Goal: Transaction & Acquisition: Book appointment/travel/reservation

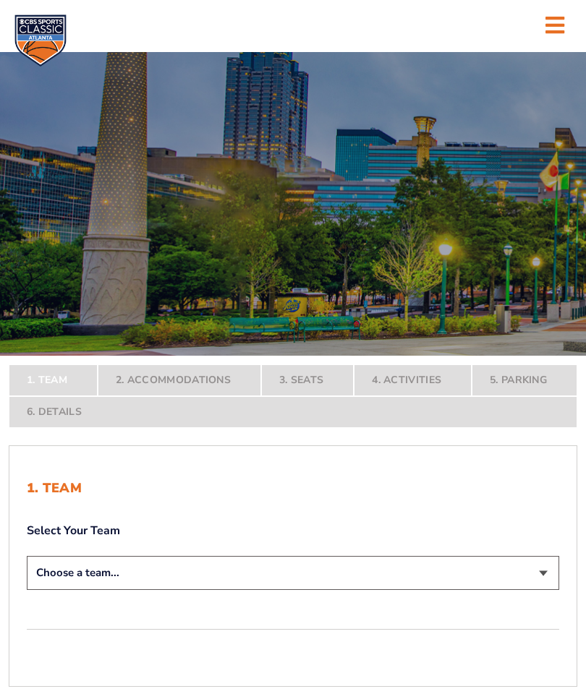
scroll to position [18, 0]
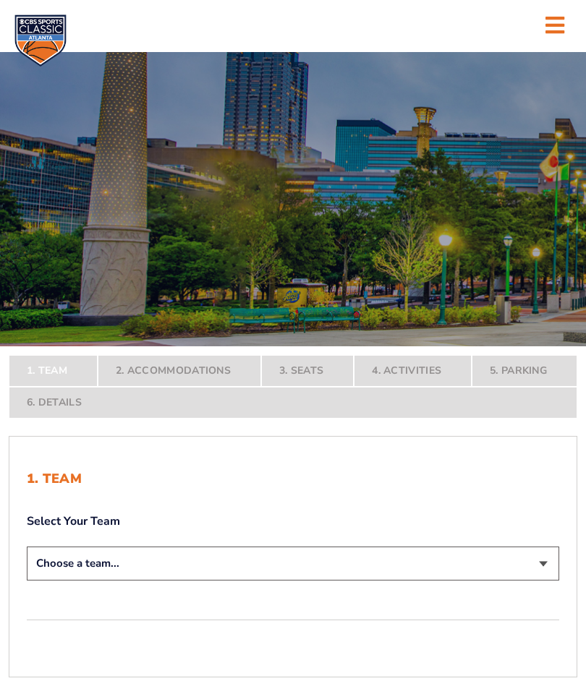
click at [72, 581] on select "Choose a team... [US_STATE] Wildcats [US_STATE] State Buckeyes [US_STATE] Tar H…" at bounding box center [293, 564] width 532 height 34
select select "12756"
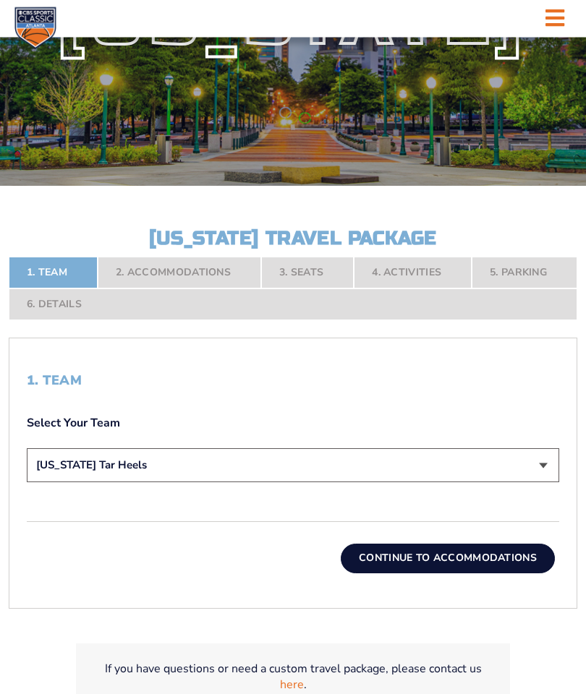
scroll to position [204, 0]
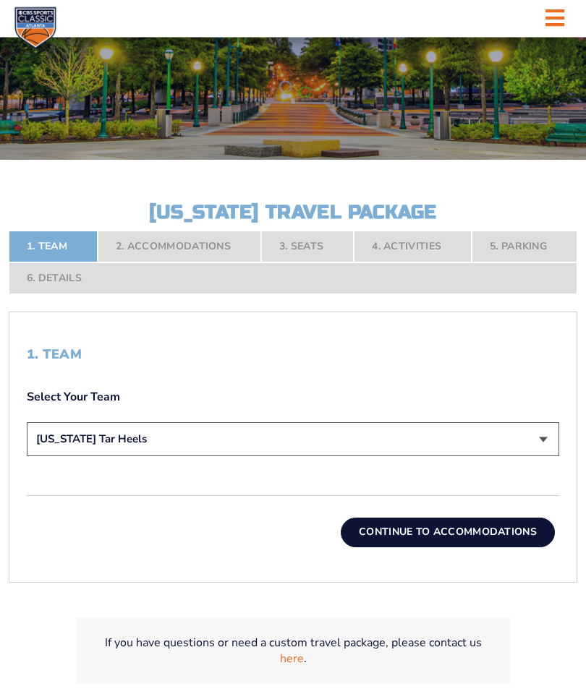
click at [420, 547] on button "Continue To Accommodations" at bounding box center [448, 532] width 214 height 29
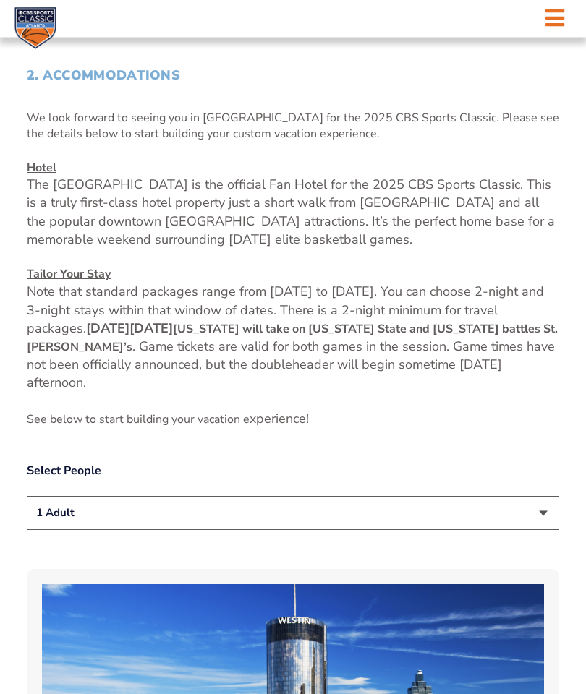
scroll to position [485, 0]
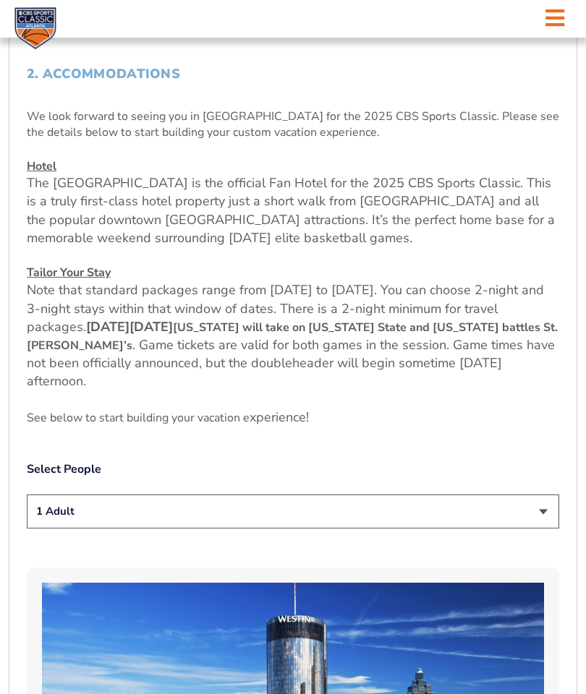
click at [543, 529] on select "1 Adult 2 Adults 3 Adults 4 Adults 2 Adults + 1 Child 2 Adults + 2 Children 2 A…" at bounding box center [293, 512] width 532 height 34
select select "2 Adults"
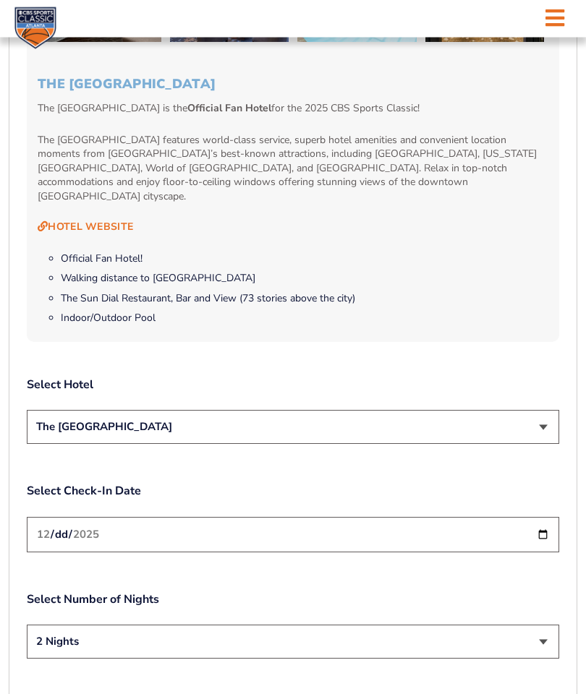
scroll to position [1456, 0]
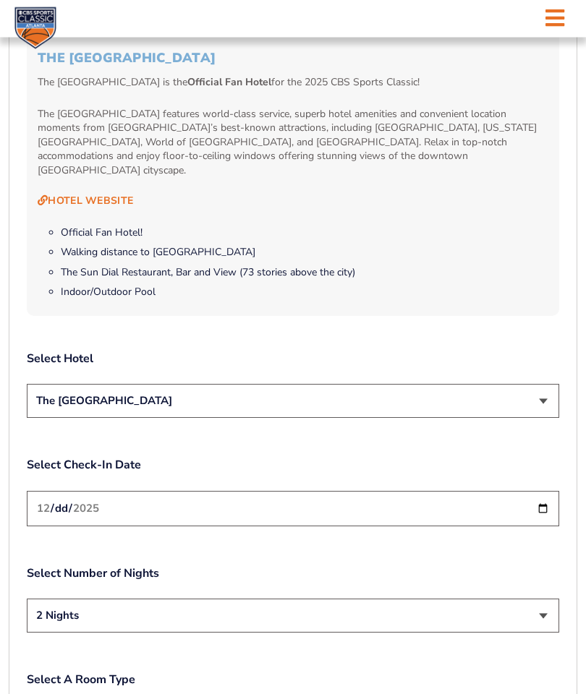
click at [536, 419] on select "The [GEOGRAPHIC_DATA]" at bounding box center [293, 402] width 532 height 34
click at [281, 526] on input "[DATE]" at bounding box center [293, 508] width 532 height 35
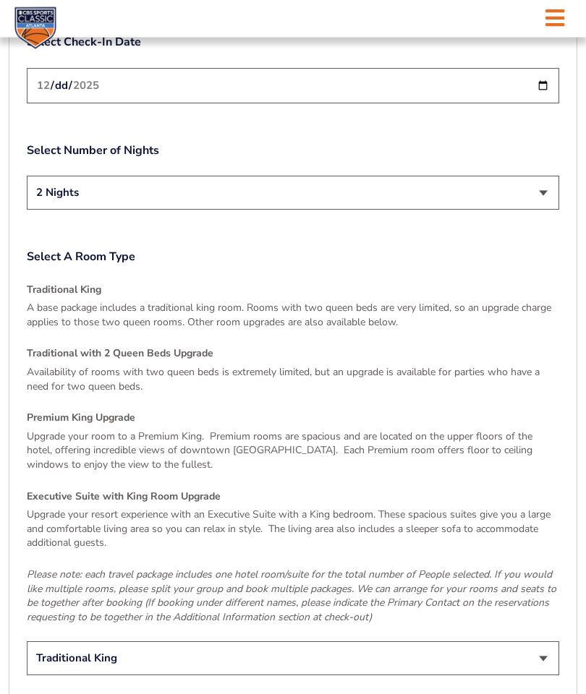
scroll to position [1880, 0]
click at [64, 668] on select "Traditional King Traditional with 2 Queen Beds Upgrade (+$45 per night) Premium…" at bounding box center [293, 658] width 532 height 34
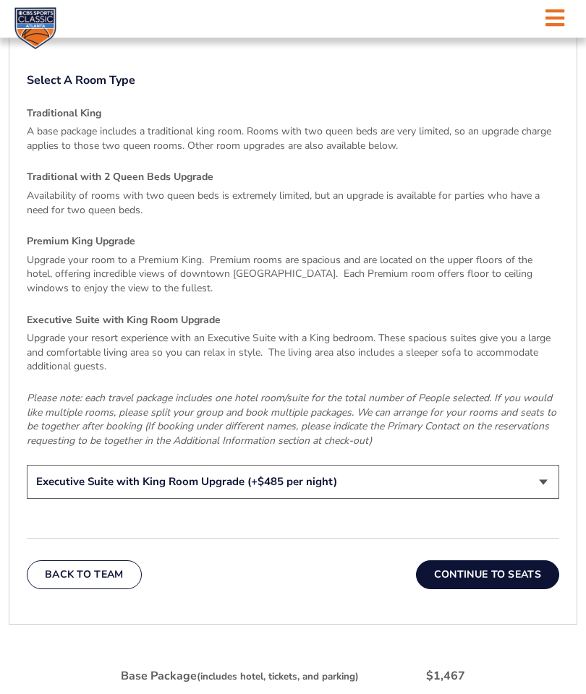
scroll to position [2055, 0]
click at [60, 493] on select "Traditional King Traditional with 2 Queen Beds Upgrade (+$45 per night) Premium…" at bounding box center [293, 483] width 532 height 34
click at [59, 492] on select "Traditional King Traditional with 2 Queen Beds Upgrade (+$45 per night) Premium…" at bounding box center [293, 483] width 532 height 34
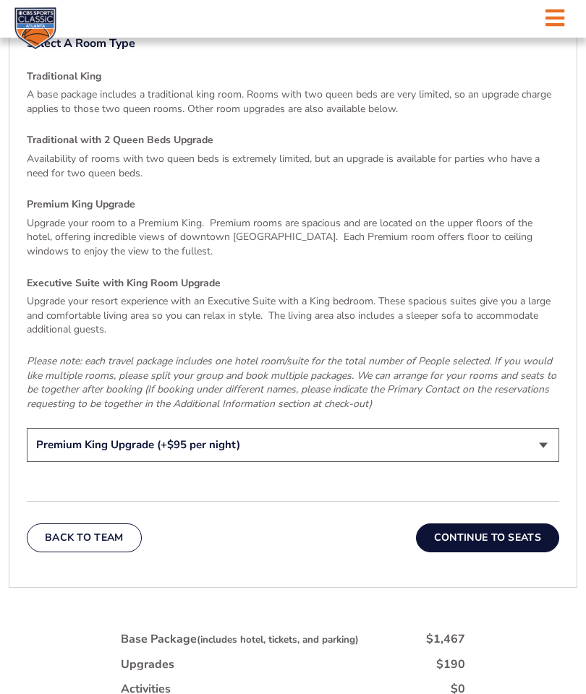
scroll to position [2092, 0]
click at [61, 455] on select "Traditional King Traditional with 2 Queen Beds Upgrade (+$45 per night) Premium…" at bounding box center [293, 446] width 532 height 34
select select "Traditional King"
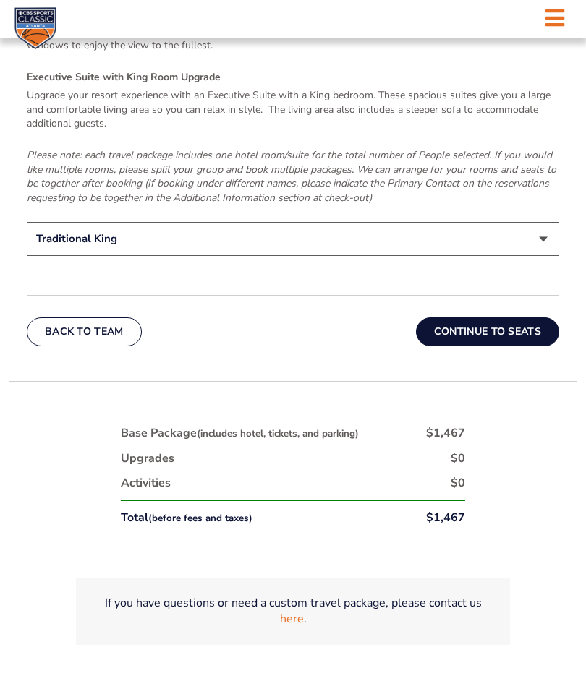
click at [452, 346] on button "Continue To Seats" at bounding box center [487, 331] width 143 height 29
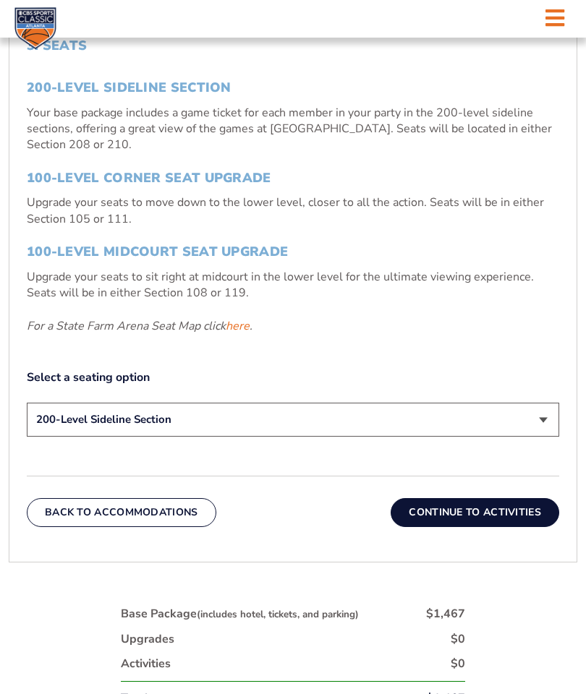
scroll to position [512, 0]
click at [242, 336] on link "here" at bounding box center [238, 328] width 24 height 16
click at [46, 228] on p "Upgrade your seats to move down to the lower level, closer to all the action. S…" at bounding box center [293, 211] width 532 height 33
click at [247, 335] on link "here" at bounding box center [238, 327] width 24 height 16
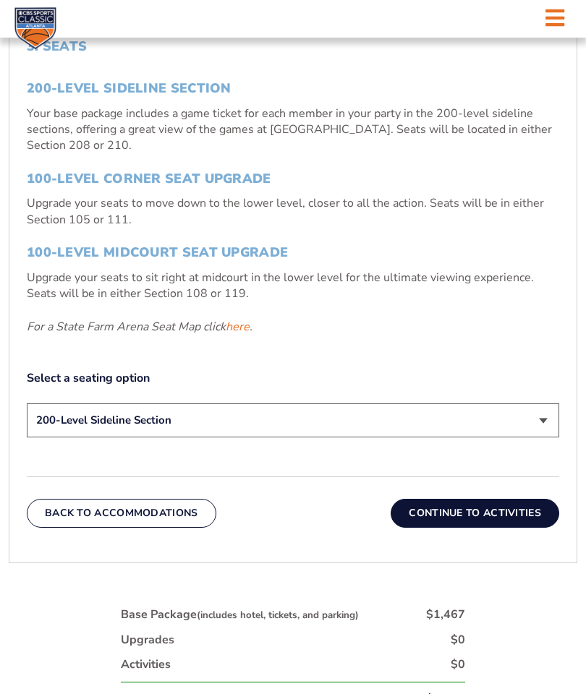
click at [241, 335] on link "here" at bounding box center [238, 327] width 24 height 16
click at [545, 438] on select "200-Level Sideline Section 100-Level Corner Seat Upgrade (+$120 per person) 100…" at bounding box center [293, 421] width 532 height 34
select select "100-Level Corner Seat Upgrade"
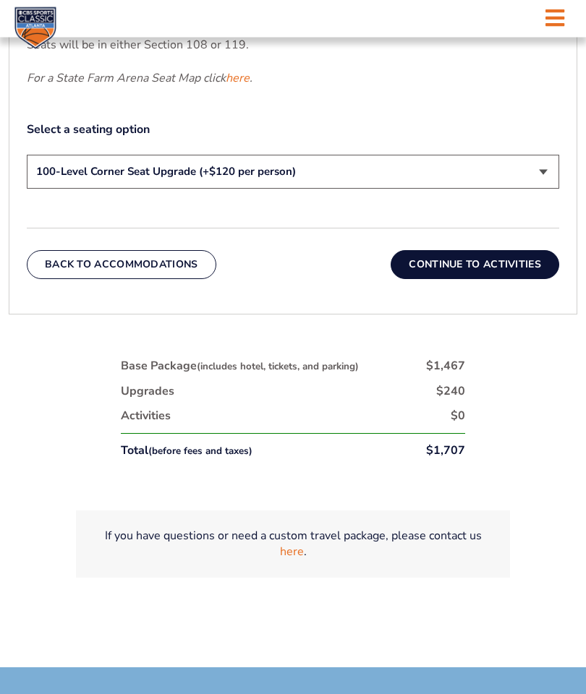
click at [448, 280] on button "Continue To Activities" at bounding box center [475, 265] width 168 height 29
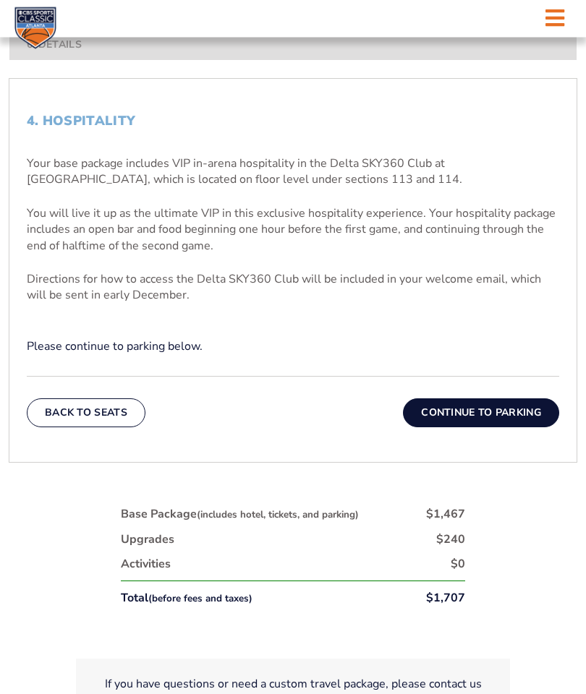
scroll to position [450, 0]
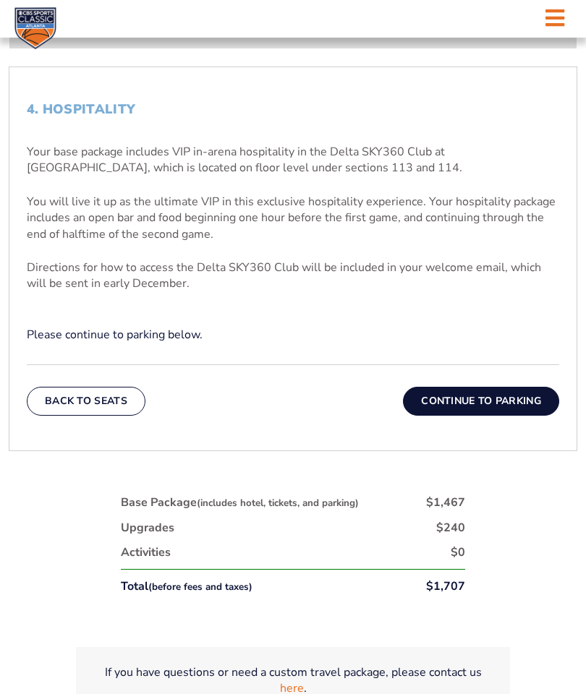
click at [473, 416] on button "Continue To Parking" at bounding box center [481, 401] width 156 height 29
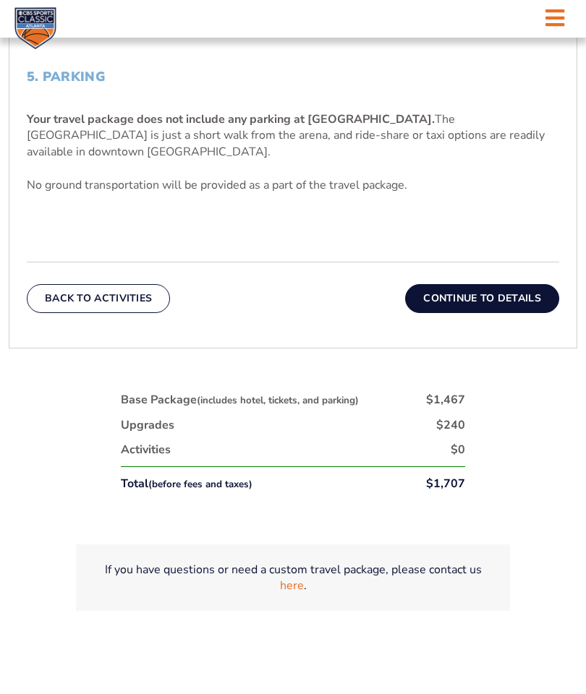
scroll to position [459, 0]
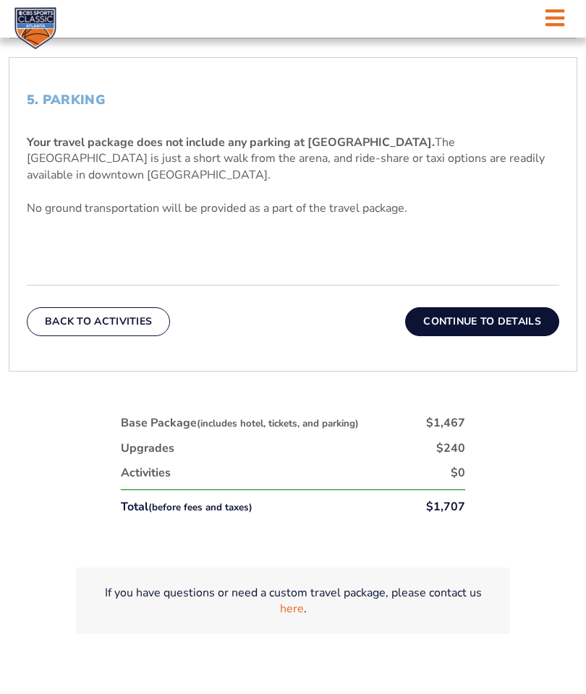
click at [469, 336] on button "Continue To Details" at bounding box center [482, 321] width 154 height 29
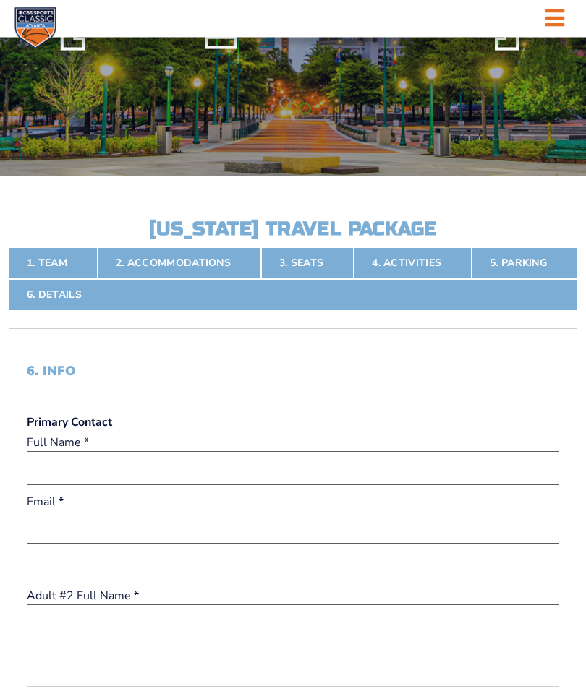
scroll to position [0, 0]
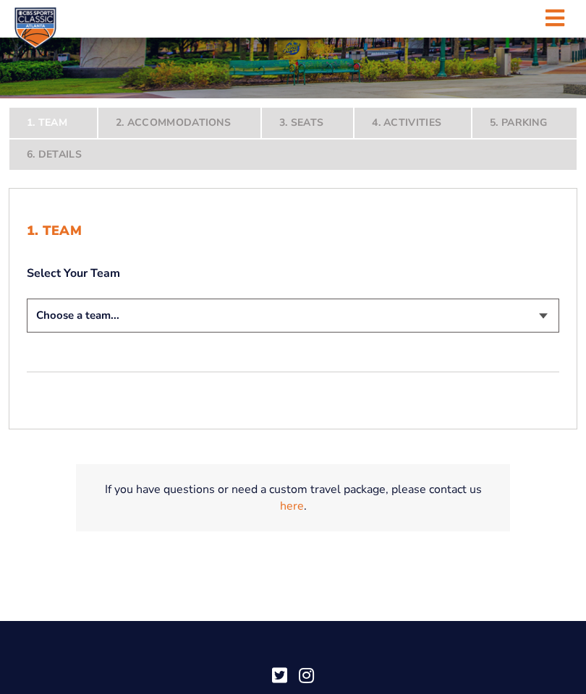
scroll to position [293, 0]
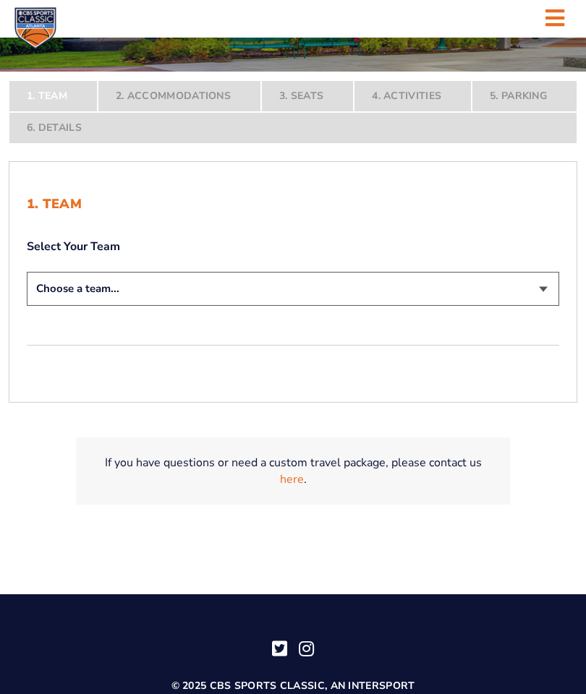
click at [72, 306] on select "Choose a team... [US_STATE] Wildcats [US_STATE] State Buckeyes [US_STATE] Tar H…" at bounding box center [293, 289] width 532 height 34
select select "12756"
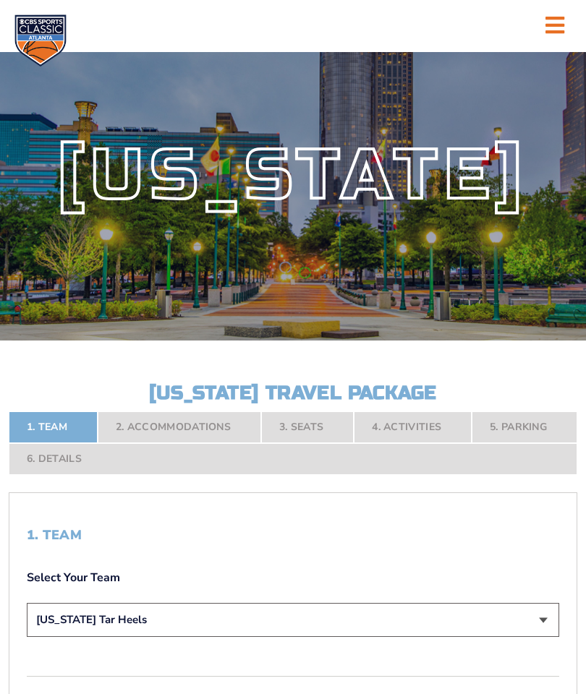
scroll to position [0, 0]
